Goal: Information Seeking & Learning: Learn about a topic

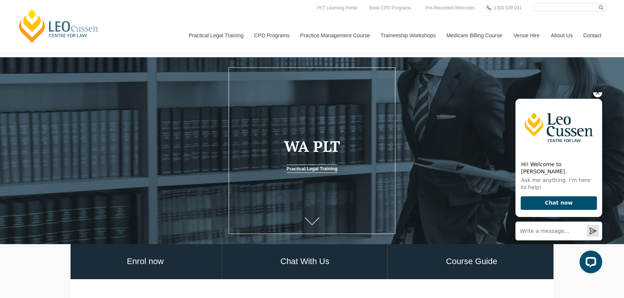
click at [597, 97] on icon "Hide greeting" at bounding box center [597, 92] width 9 height 9
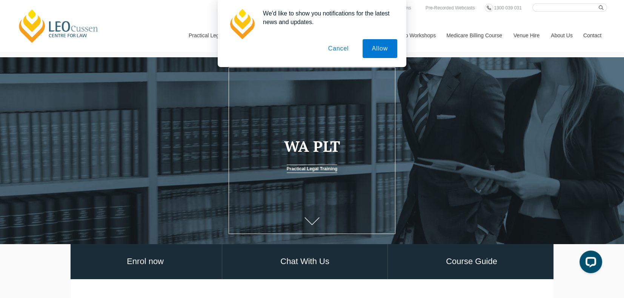
click at [342, 47] on button "Cancel" at bounding box center [339, 48] width 40 height 19
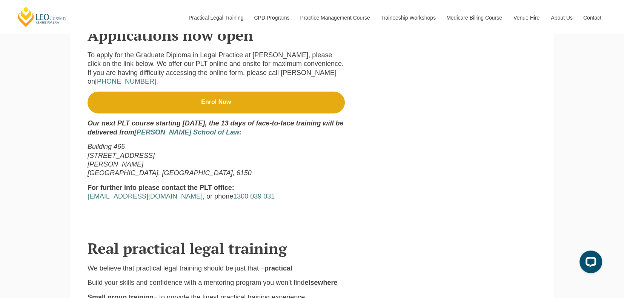
scroll to position [339, 0]
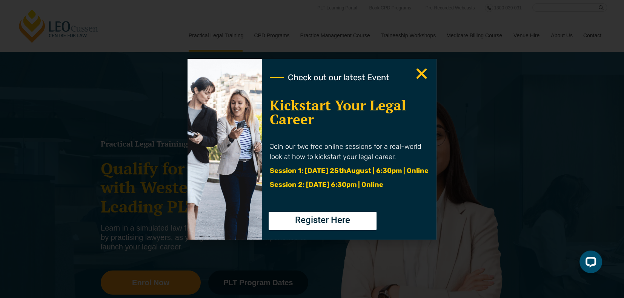
drag, startPoint x: 423, startPoint y: 72, endPoint x: 425, endPoint y: 80, distance: 8.9
click at [423, 72] on use "Close" at bounding box center [421, 73] width 11 height 11
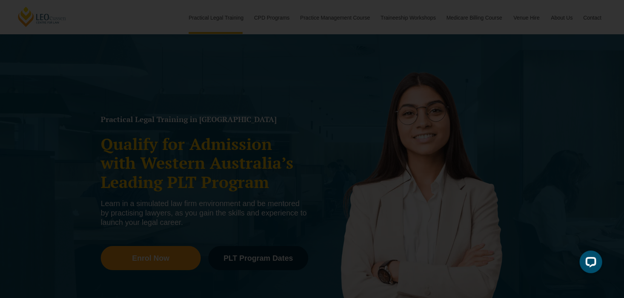
scroll to position [25, 0]
click at [417, 77] on use "Close" at bounding box center [421, 73] width 11 height 11
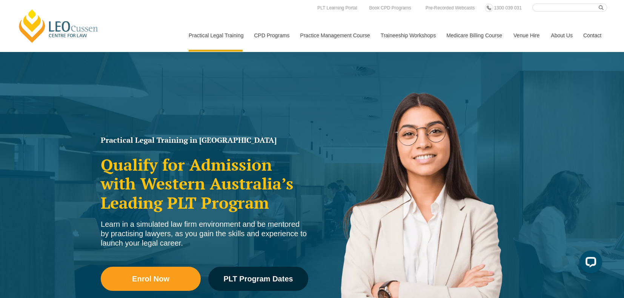
scroll to position [0, 0]
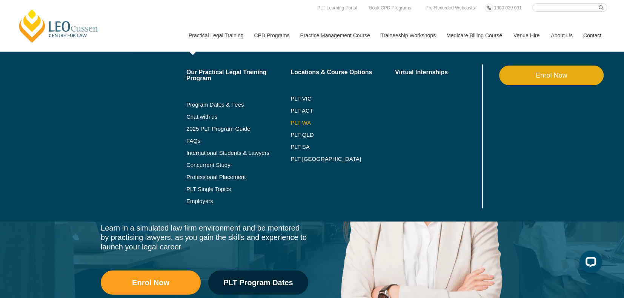
click at [300, 121] on link "PLT WA" at bounding box center [333, 123] width 86 height 6
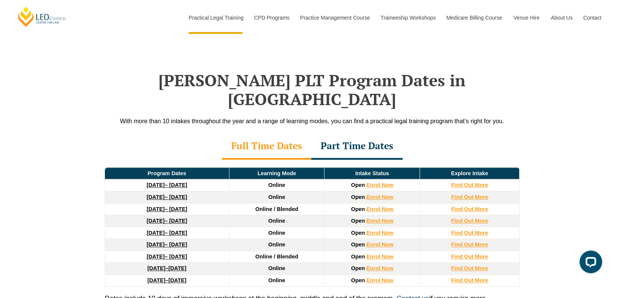
scroll to position [1031, 0]
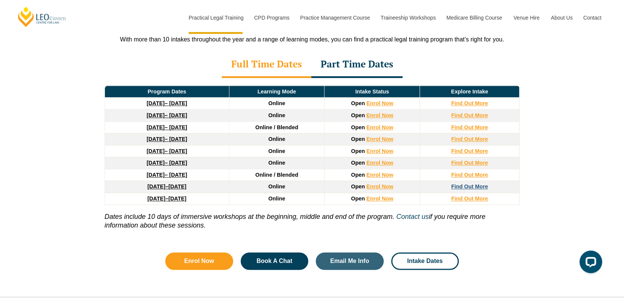
click at [467, 184] on strong "Find Out More" at bounding box center [469, 187] width 37 height 6
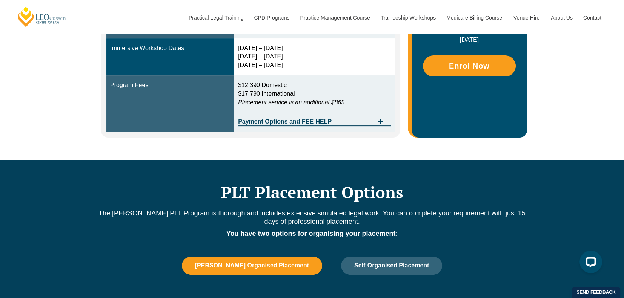
scroll to position [289, 0]
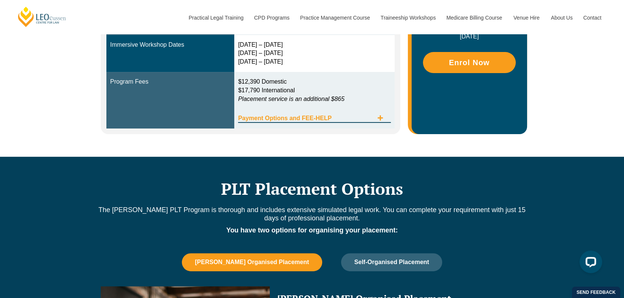
click at [383, 116] on span "Tabs. Open items with Enter or Space, close with Escape and navigate using the …" at bounding box center [380, 118] width 14 height 7
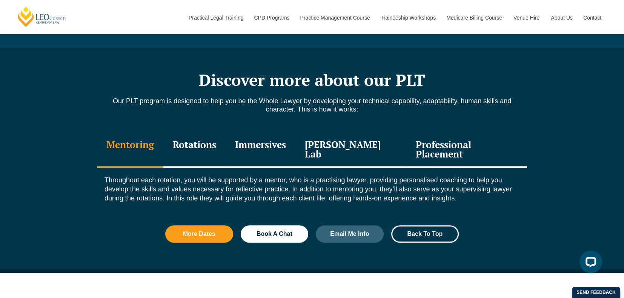
scroll to position [980, 0]
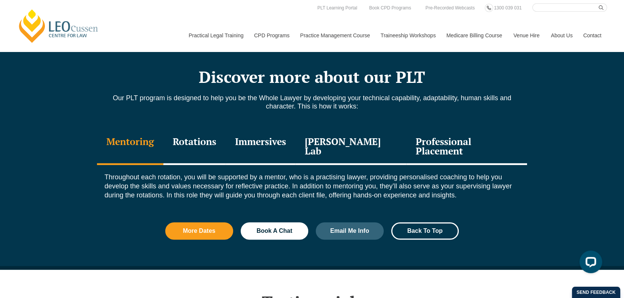
click at [487, 137] on div "Professional Placement" at bounding box center [466, 147] width 121 height 36
